Goal: Communication & Community: Answer question/provide support

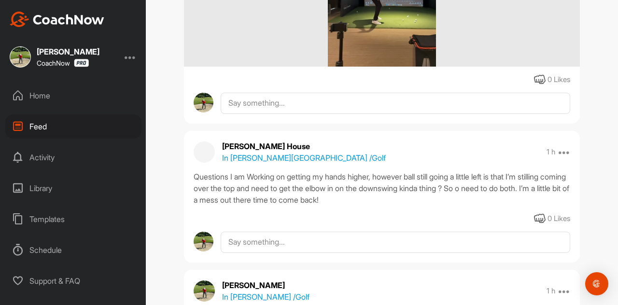
scroll to position [338, 0]
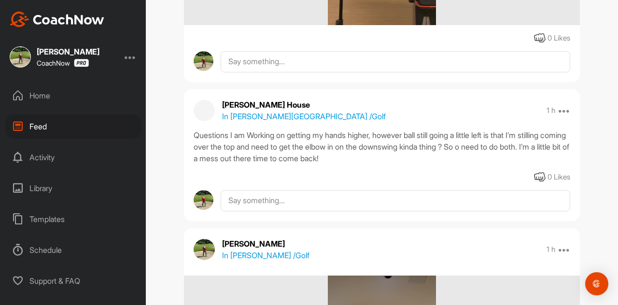
click at [46, 94] on div "Home" at bounding box center [73, 96] width 136 height 24
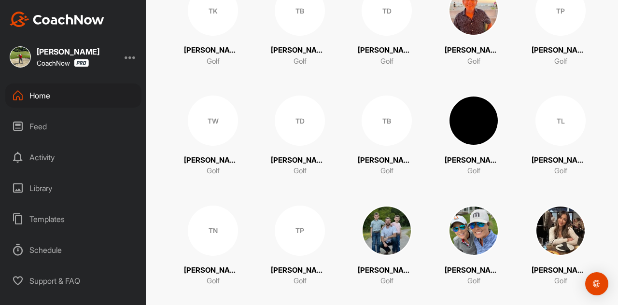
scroll to position [6748, 0]
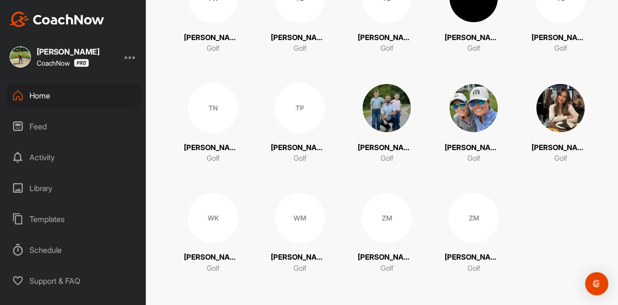
click at [132, 58] on div at bounding box center [131, 57] width 12 height 12
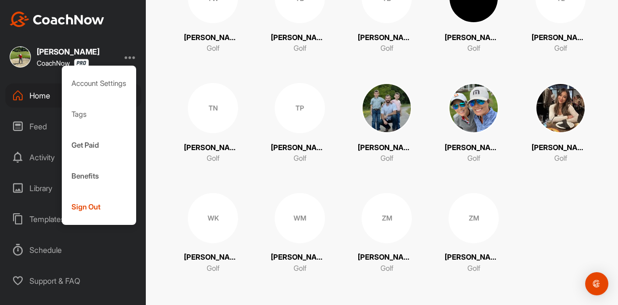
click at [132, 58] on div at bounding box center [131, 57] width 12 height 12
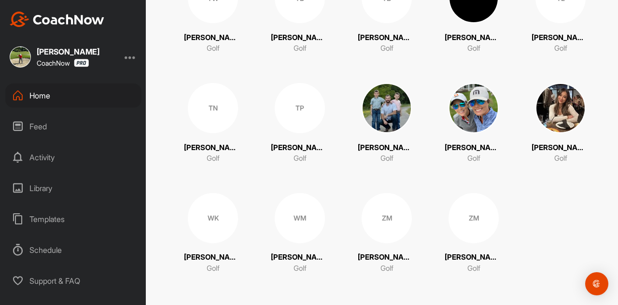
click at [44, 127] on div "Feed" at bounding box center [73, 126] width 136 height 24
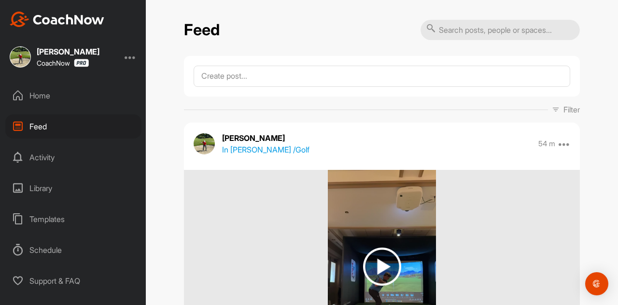
click at [43, 157] on div "Activity" at bounding box center [73, 157] width 136 height 24
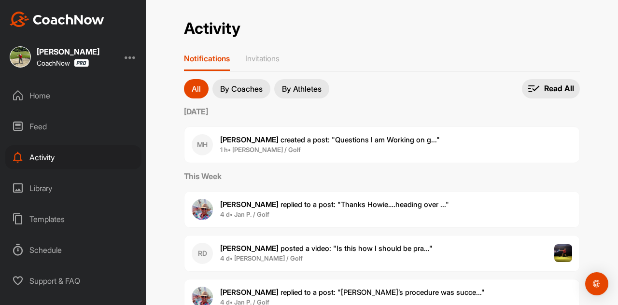
click at [54, 187] on div "Library" at bounding box center [73, 188] width 136 height 24
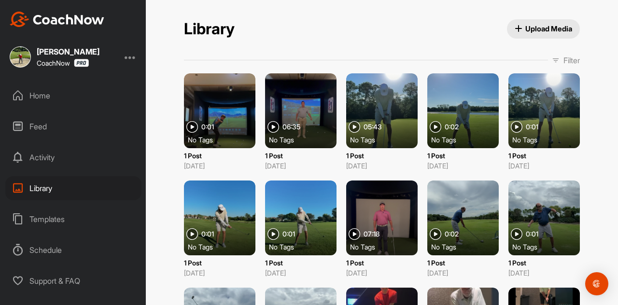
click at [46, 94] on div "Home" at bounding box center [73, 96] width 136 height 24
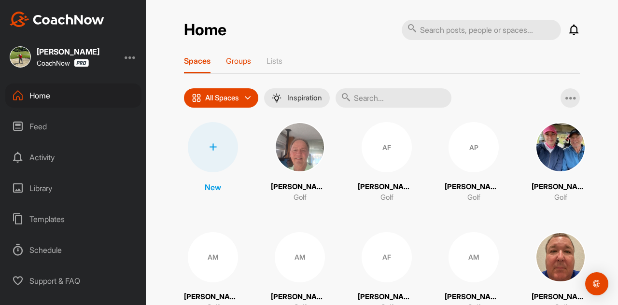
click at [233, 65] on p "Groups" at bounding box center [238, 61] width 25 height 10
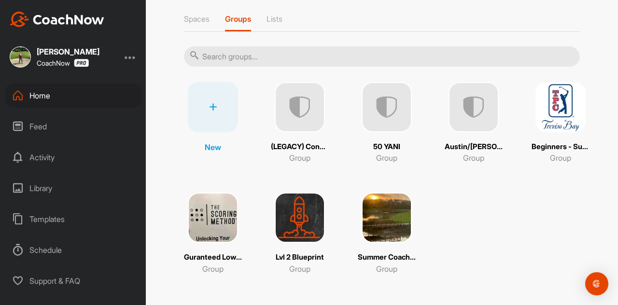
scroll to position [42, 0]
click at [267, 14] on p "Lists" at bounding box center [275, 19] width 16 height 10
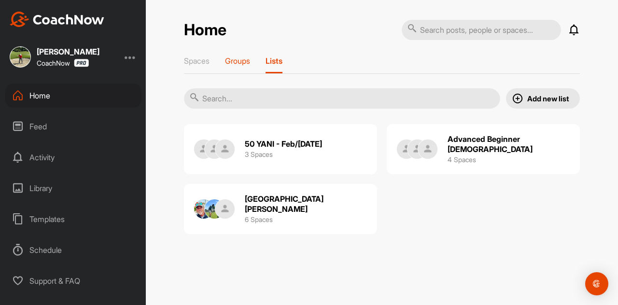
click at [246, 63] on p "Groups" at bounding box center [237, 61] width 25 height 10
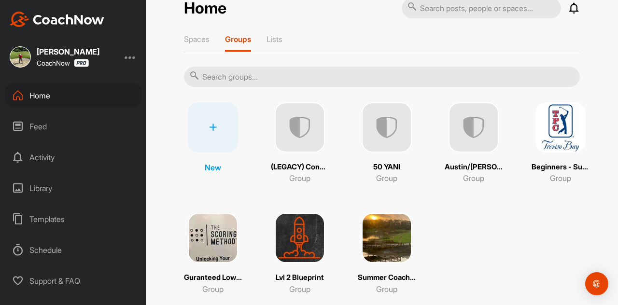
scroll to position [42, 0]
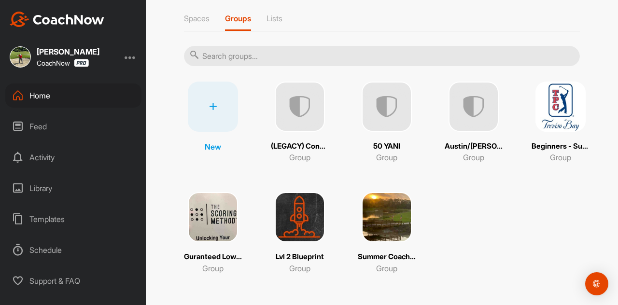
click at [558, 111] on img at bounding box center [561, 107] width 50 height 50
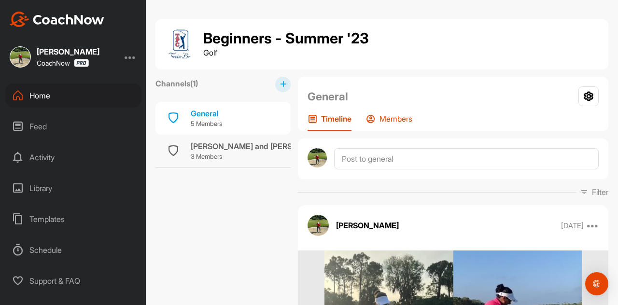
click at [404, 117] on p "Members" at bounding box center [396, 119] width 33 height 10
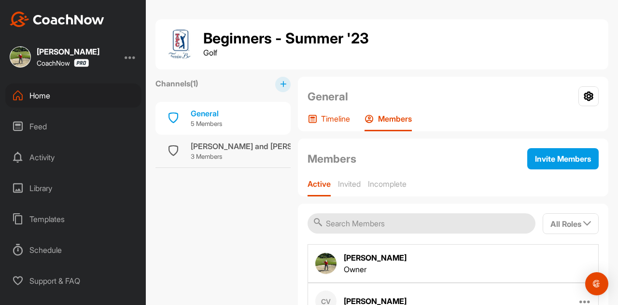
click at [339, 119] on p "Timeline" at bounding box center [335, 119] width 29 height 10
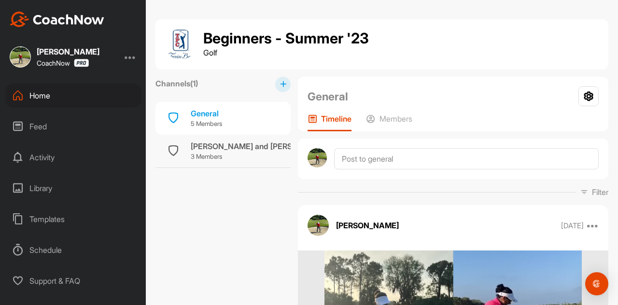
click at [39, 88] on div "Home" at bounding box center [73, 96] width 136 height 24
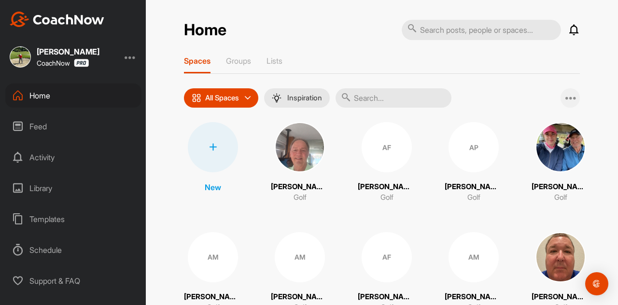
click at [561, 99] on div at bounding box center [570, 97] width 19 height 19
click at [562, 99] on div at bounding box center [570, 97] width 19 height 19
click at [234, 62] on p "Groups" at bounding box center [238, 61] width 25 height 10
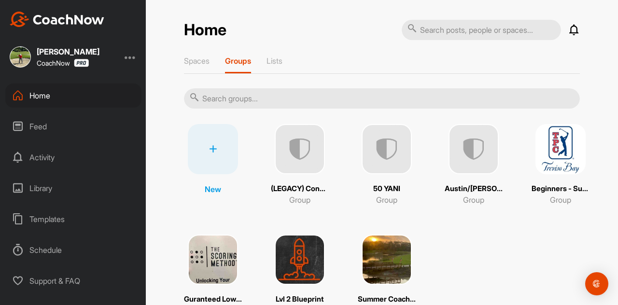
scroll to position [42, 0]
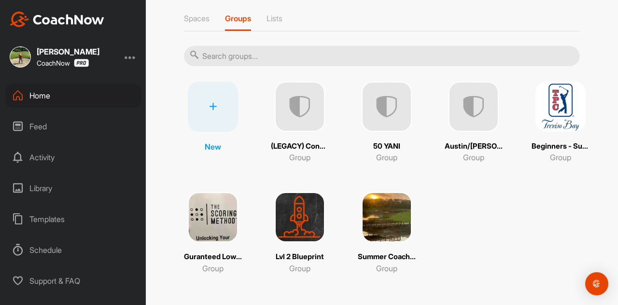
click at [292, 202] on img at bounding box center [300, 217] width 50 height 50
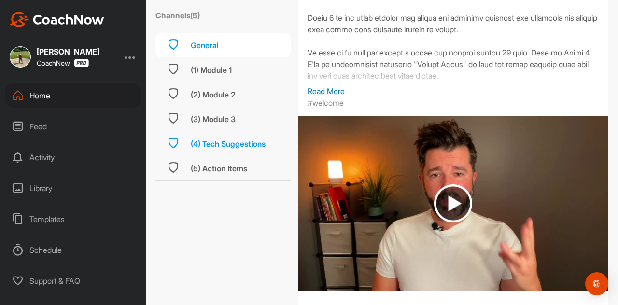
scroll to position [193, 0]
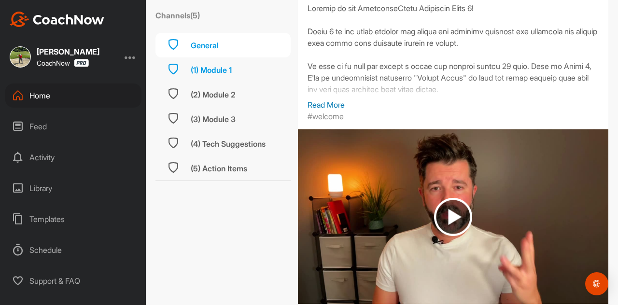
click at [216, 68] on div "(1) Module 1" at bounding box center [211, 70] width 41 height 12
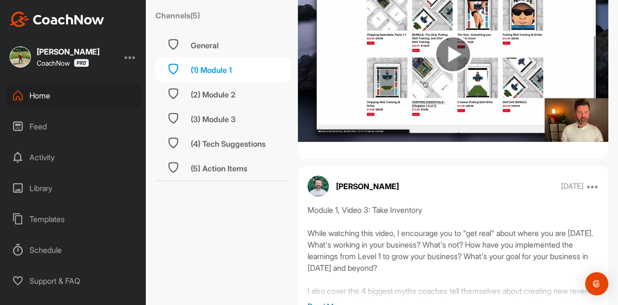
scroll to position [676, 0]
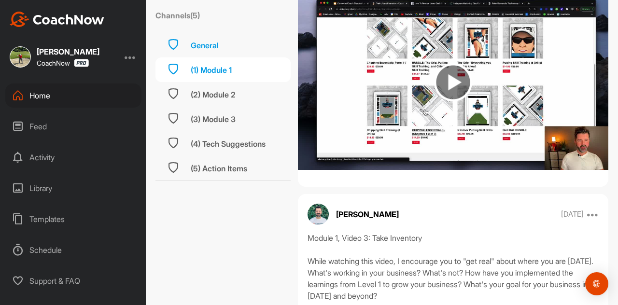
click at [220, 42] on div "General" at bounding box center [222, 45] width 135 height 25
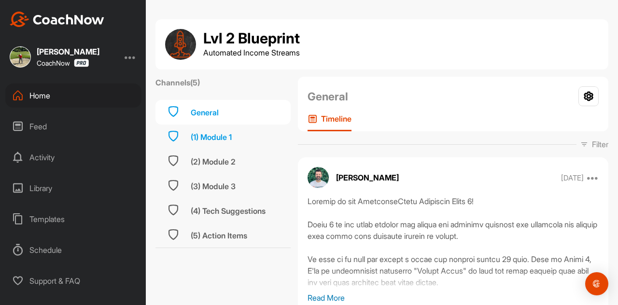
click at [232, 137] on div "(1) Module 1" at bounding box center [211, 137] width 41 height 12
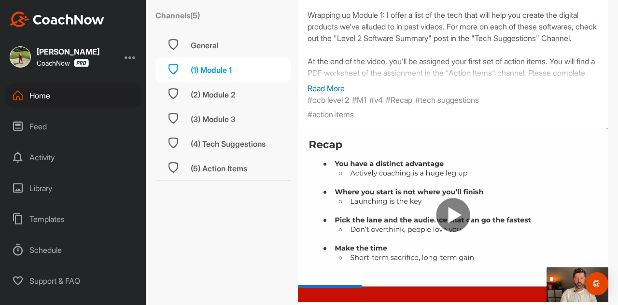
scroll to position [1312, 0]
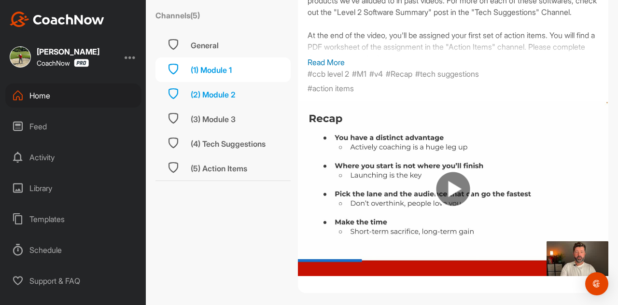
click at [239, 94] on div "(2) Module 2" at bounding box center [222, 94] width 135 height 25
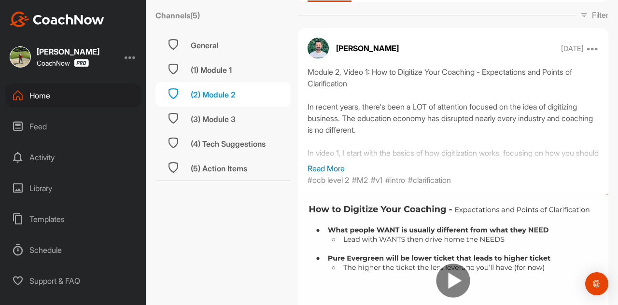
scroll to position [145, 0]
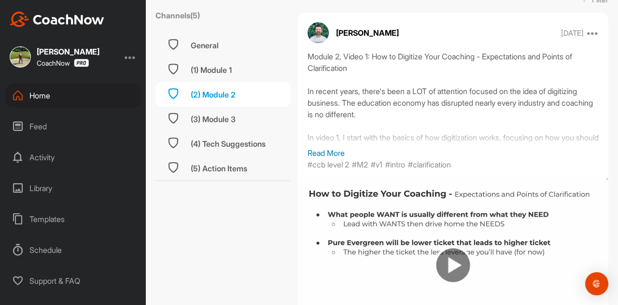
click at [335, 150] on p "Read More" at bounding box center [453, 153] width 291 height 12
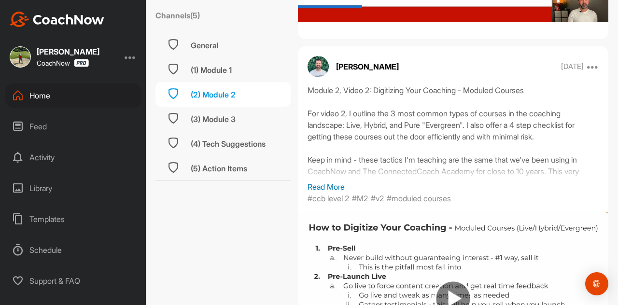
scroll to position [531, 0]
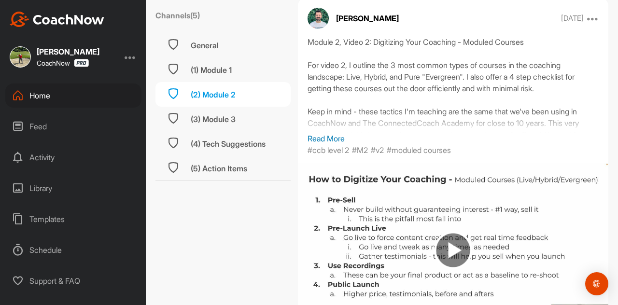
click at [330, 144] on p "Read More" at bounding box center [453, 139] width 291 height 12
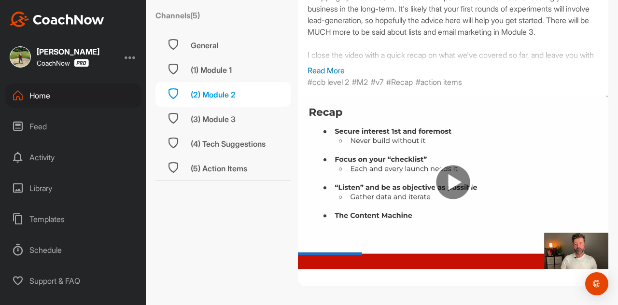
scroll to position [2489, 0]
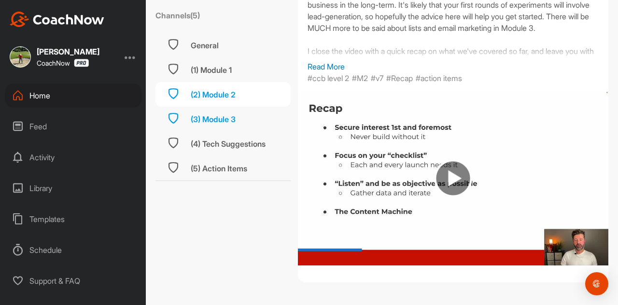
click at [228, 116] on div "(3) Module 3" at bounding box center [213, 119] width 45 height 12
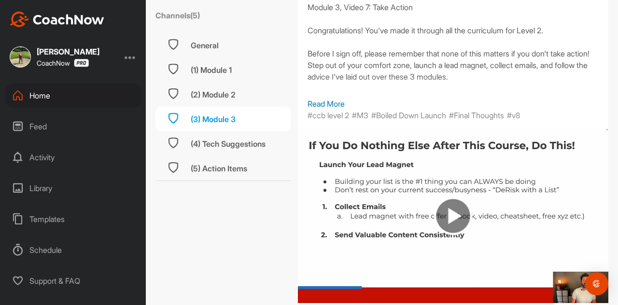
scroll to position [2753, 0]
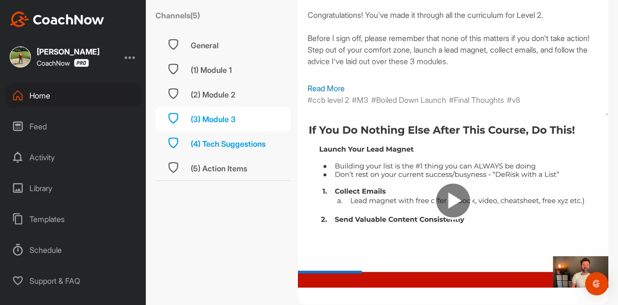
click at [254, 145] on div "(4) Tech Suggestions" at bounding box center [228, 144] width 75 height 12
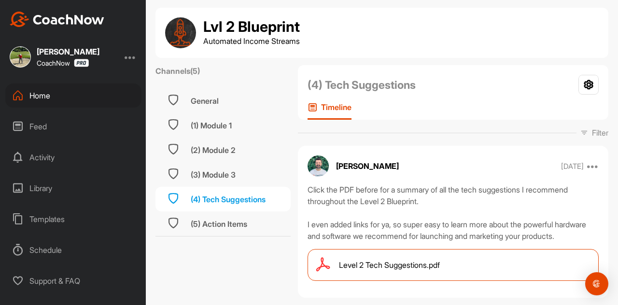
scroll to position [44, 0]
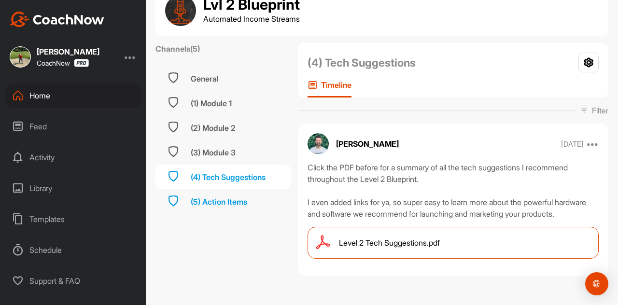
click at [237, 196] on div "(5) Action Items" at bounding box center [219, 202] width 56 height 12
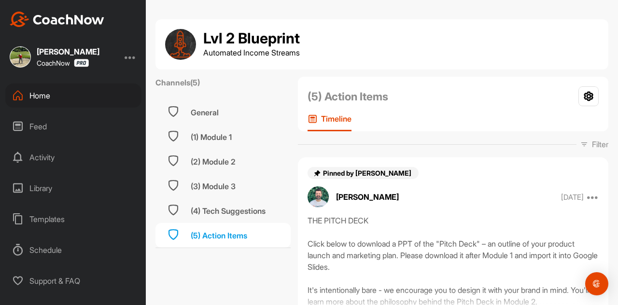
click at [176, 84] on label "Channels ( 5 )" at bounding box center [177, 83] width 44 height 12
click at [225, 43] on h1 "Lvl 2 Blueprint" at bounding box center [251, 38] width 97 height 16
click at [45, 94] on div "Home" at bounding box center [73, 96] width 136 height 24
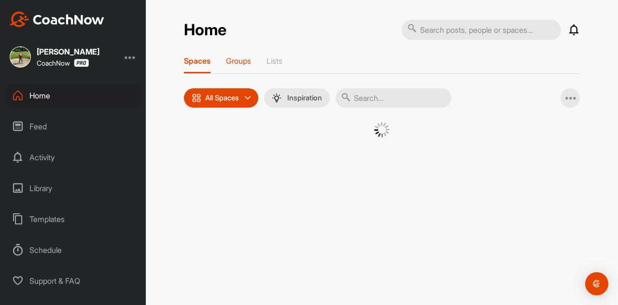
click at [232, 63] on p "Groups" at bounding box center [238, 61] width 25 height 10
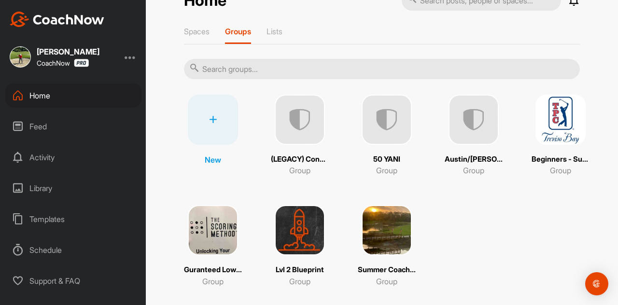
scroll to position [42, 0]
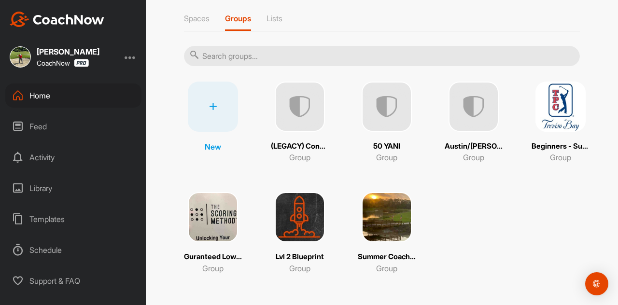
click at [46, 161] on div "Activity" at bounding box center [73, 157] width 136 height 24
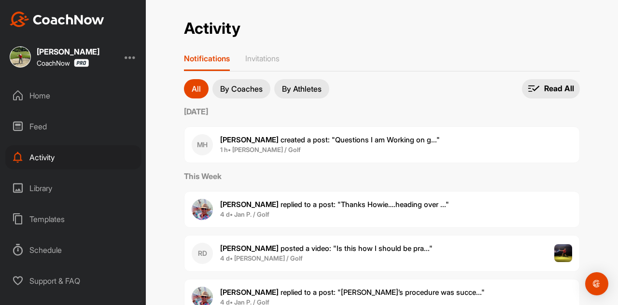
click at [284, 140] on span "Molly H. created a post : "Questions I am Working on g..."" at bounding box center [330, 139] width 220 height 9
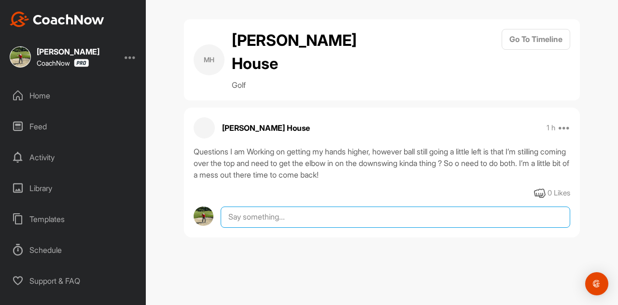
click at [360, 207] on textarea at bounding box center [396, 217] width 350 height 21
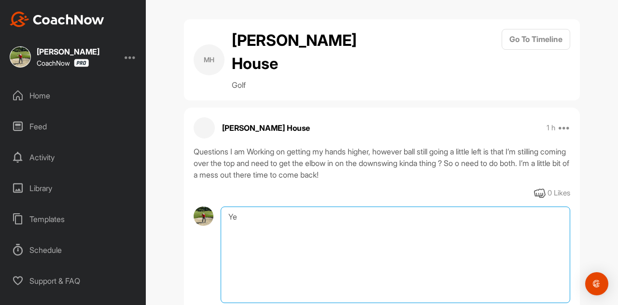
type textarea "Y"
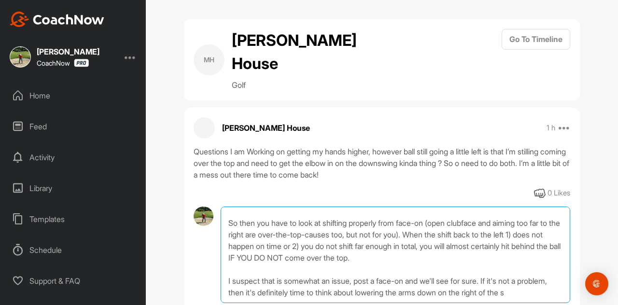
scroll to position [46, 0]
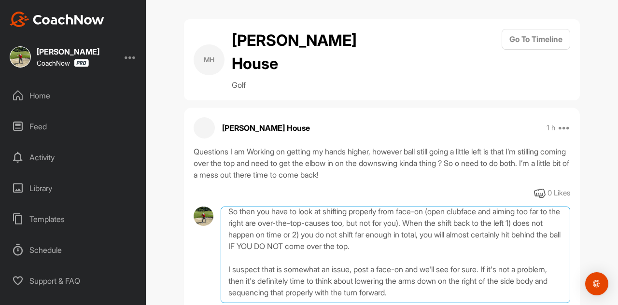
type textarea "It's very possible to get your hands in a better place and still come over the …"
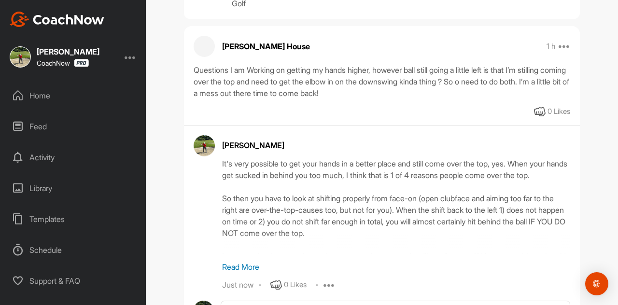
scroll to position [97, 0]
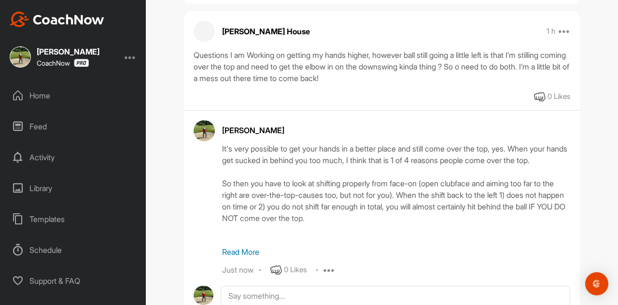
click at [248, 246] on p "Read More" at bounding box center [396, 252] width 348 height 12
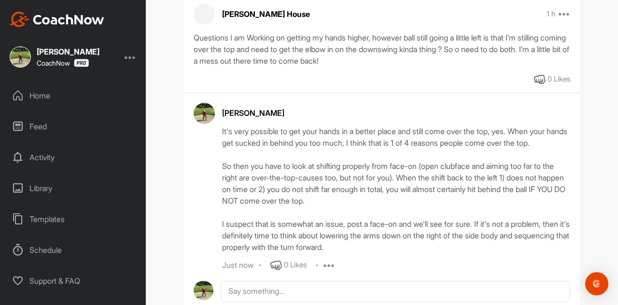
scroll to position [131, 0]
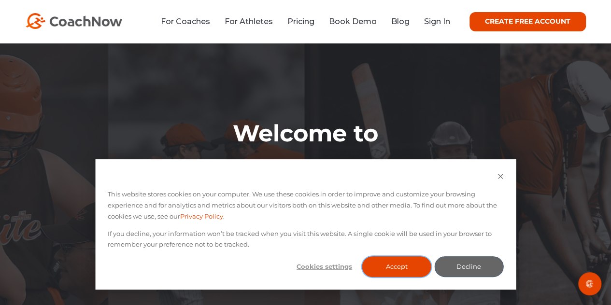
click at [374, 268] on button "Accept" at bounding box center [396, 266] width 69 height 21
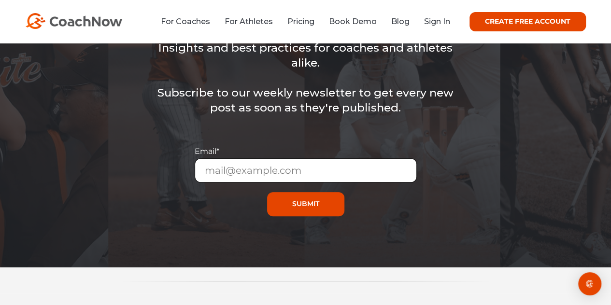
scroll to position [145, 0]
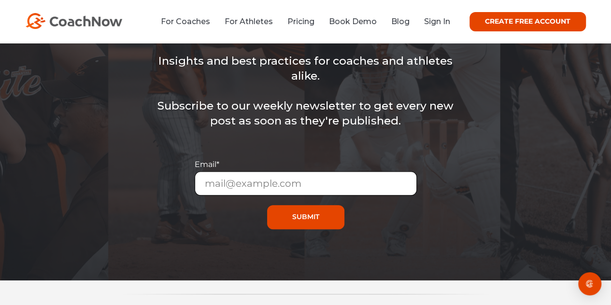
click at [280, 189] on input "Email *" at bounding box center [306, 183] width 222 height 24
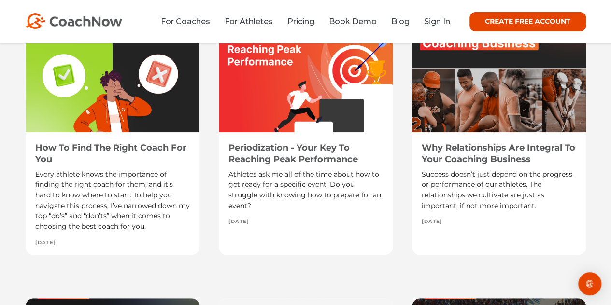
scroll to position [3870, 0]
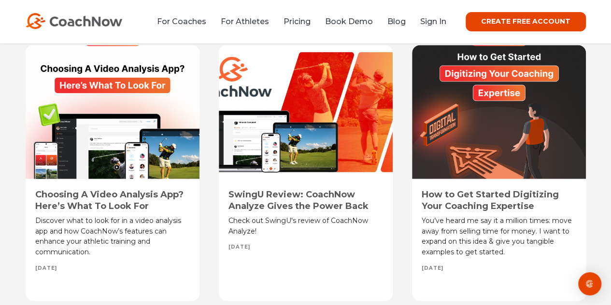
scroll to position [4691, 0]
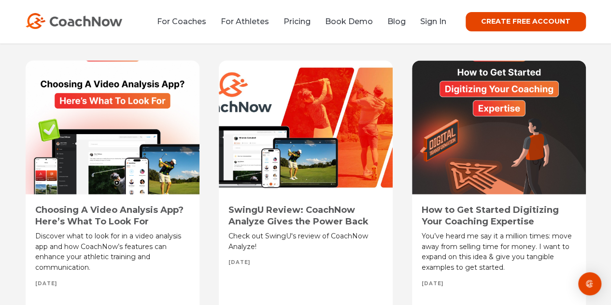
click at [488, 71] on div at bounding box center [499, 128] width 174 height 134
click at [479, 70] on div at bounding box center [499, 128] width 174 height 134
click at [473, 236] on div "You’ve heard me say it a million times: move away from selling time for money. …" at bounding box center [499, 252] width 155 height 42
click at [473, 208] on link "How to Get Started Digitizing Your Coaching Expertise" at bounding box center [490, 216] width 137 height 22
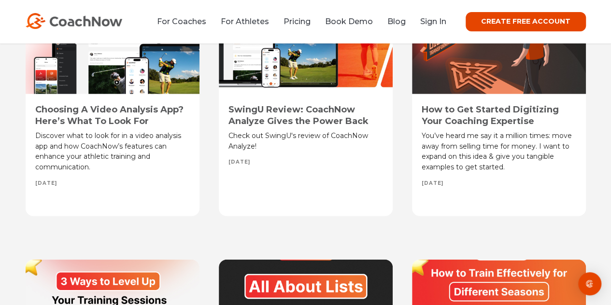
scroll to position [4691, 0]
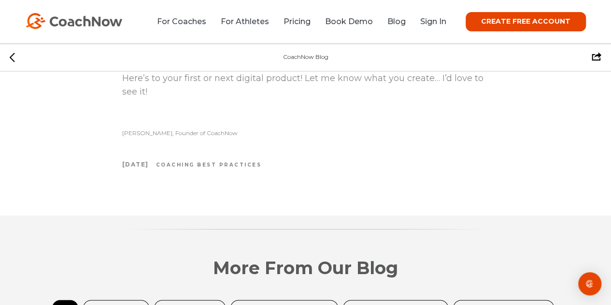
scroll to position [2753, 0]
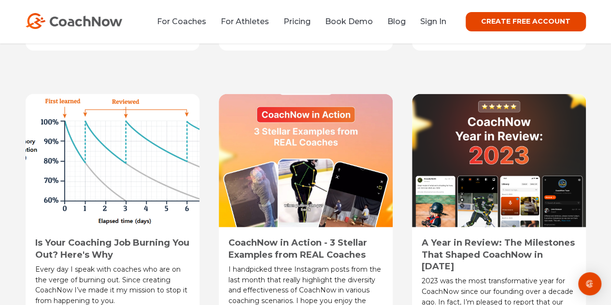
scroll to position [10389, 0]
